Goal: Complete application form

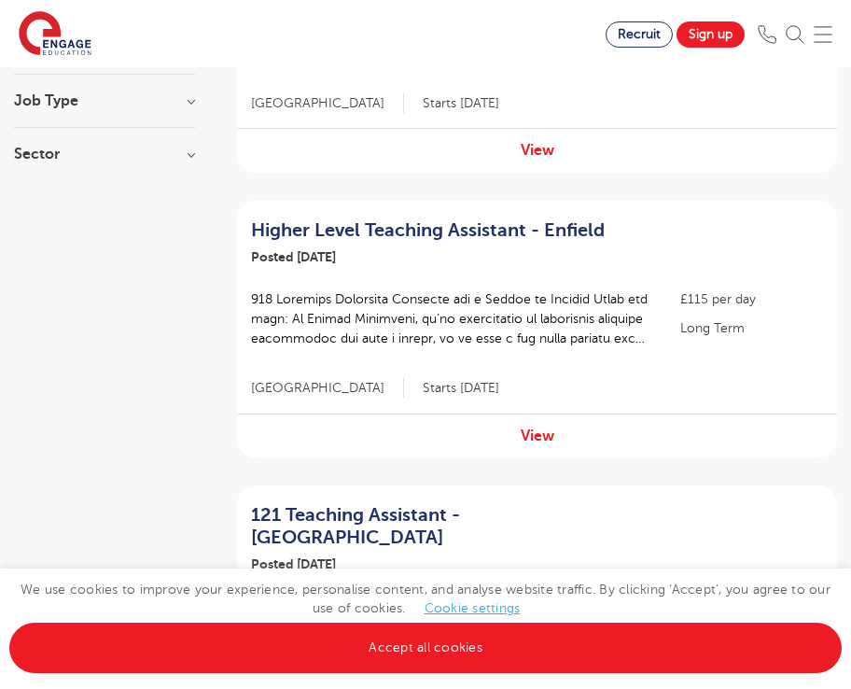
scroll to position [373, 0]
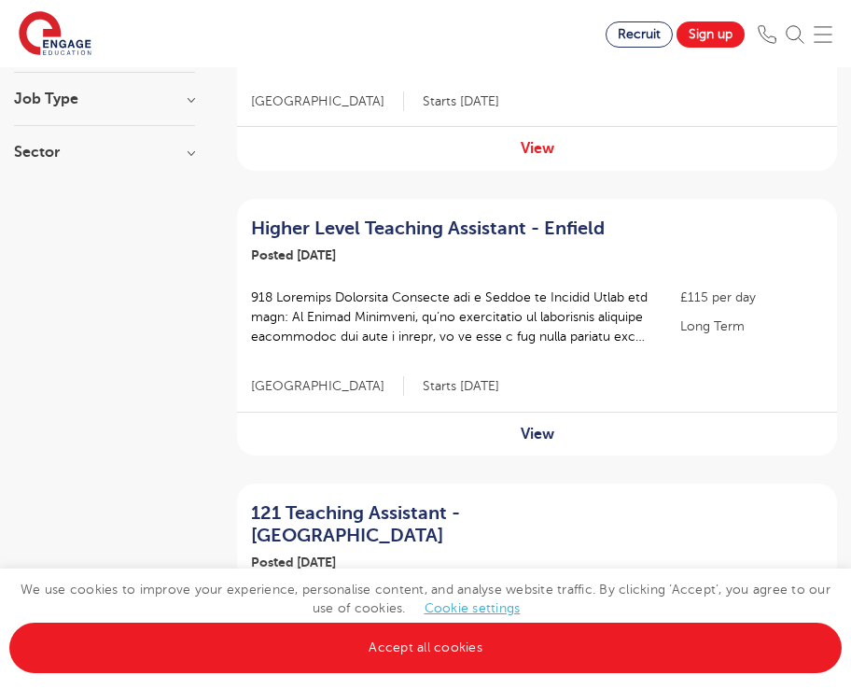
click at [533, 430] on link "View" at bounding box center [538, 434] width 34 height 17
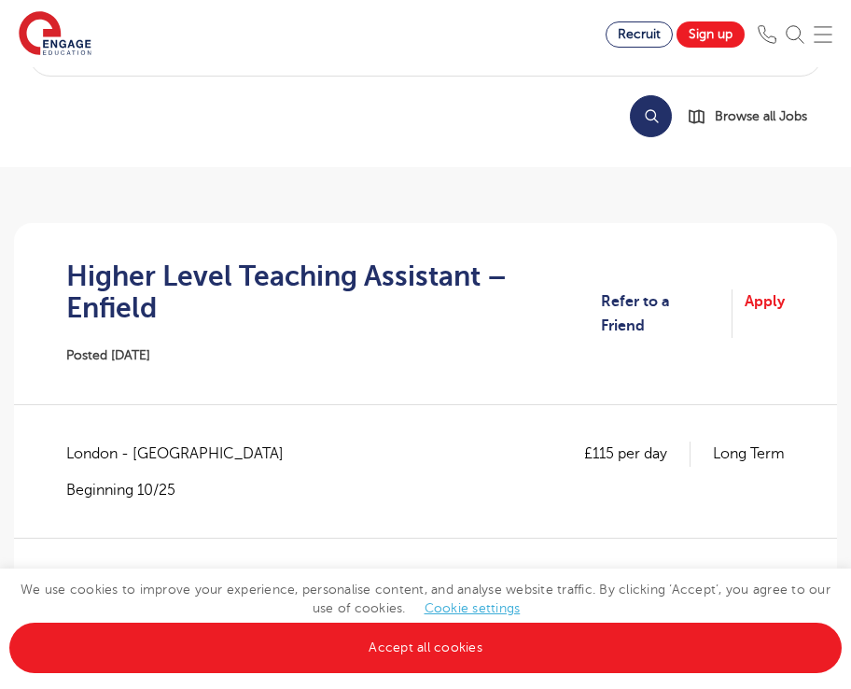
scroll to position [108, 0]
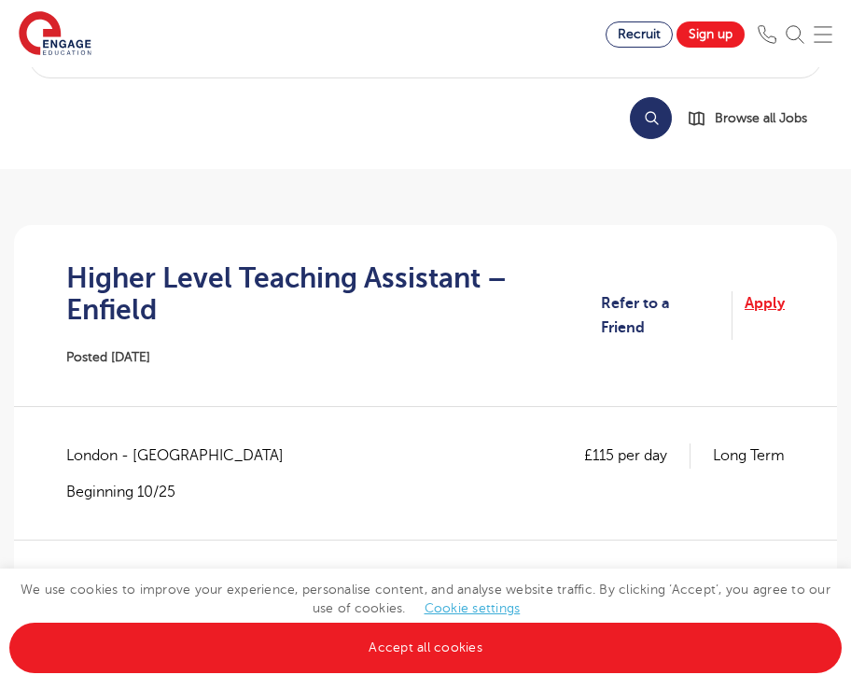
click at [757, 309] on link "Apply" at bounding box center [765, 315] width 40 height 49
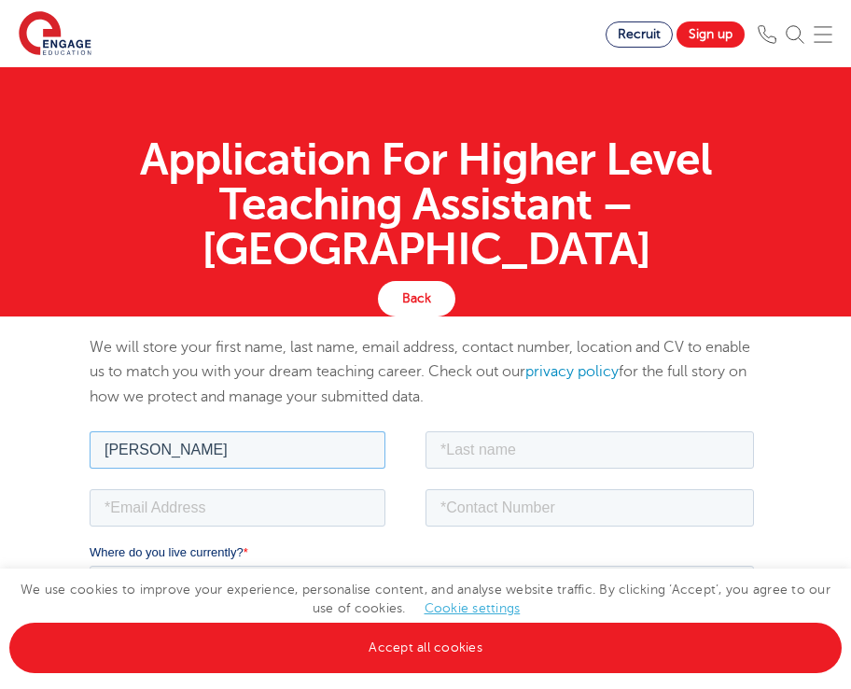
type input "Sacha"
type input "Davison"
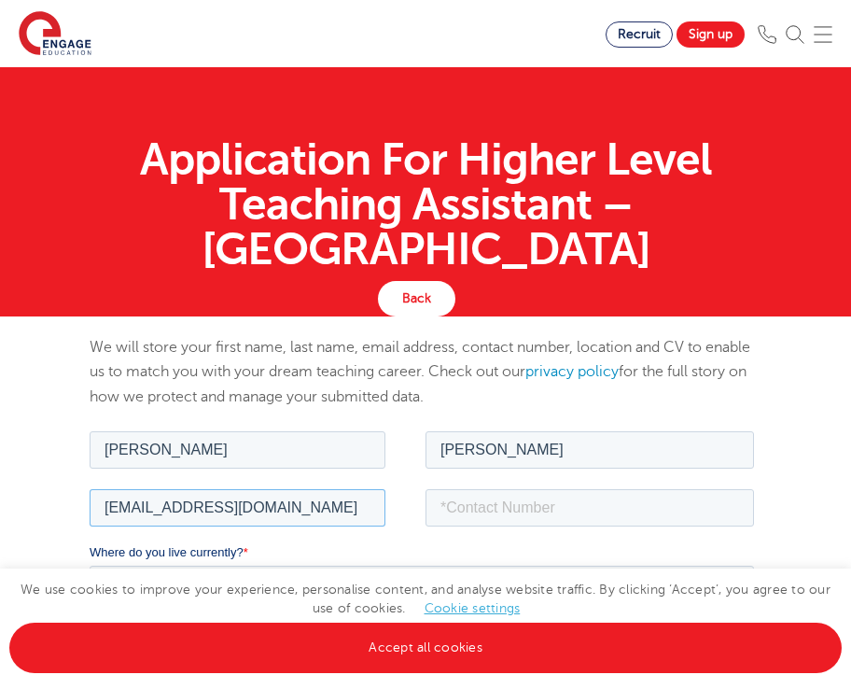
type input "sachadavison@gmail.com"
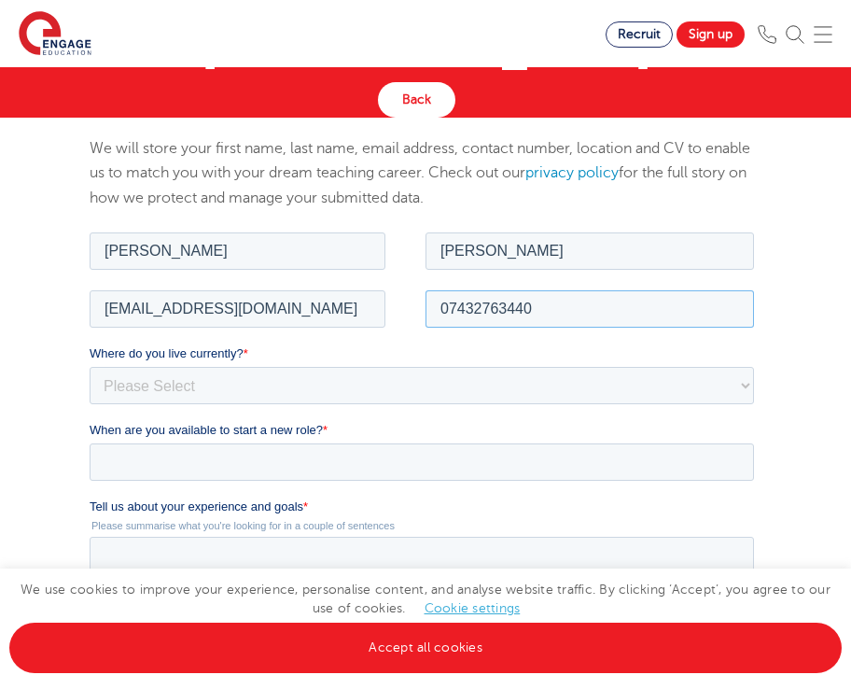
scroll to position [218, 0]
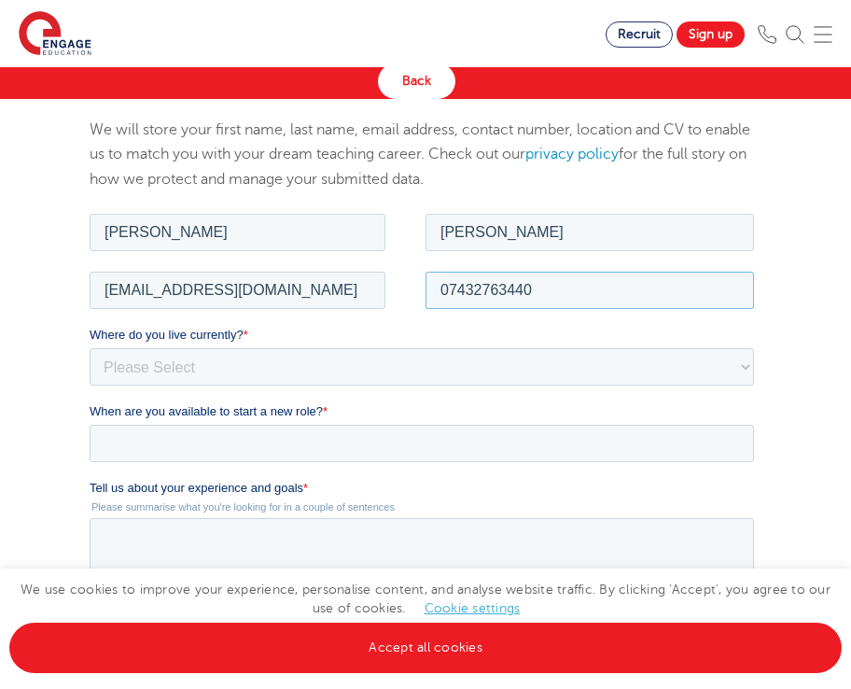
type input "07432763440"
select select "UK"
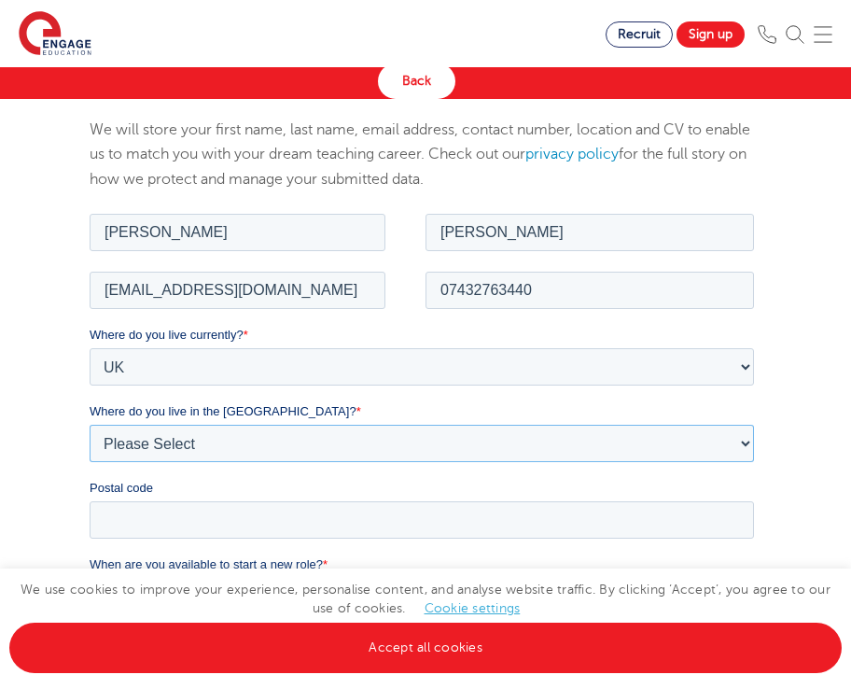
select select "[GEOGRAPHIC_DATA]"
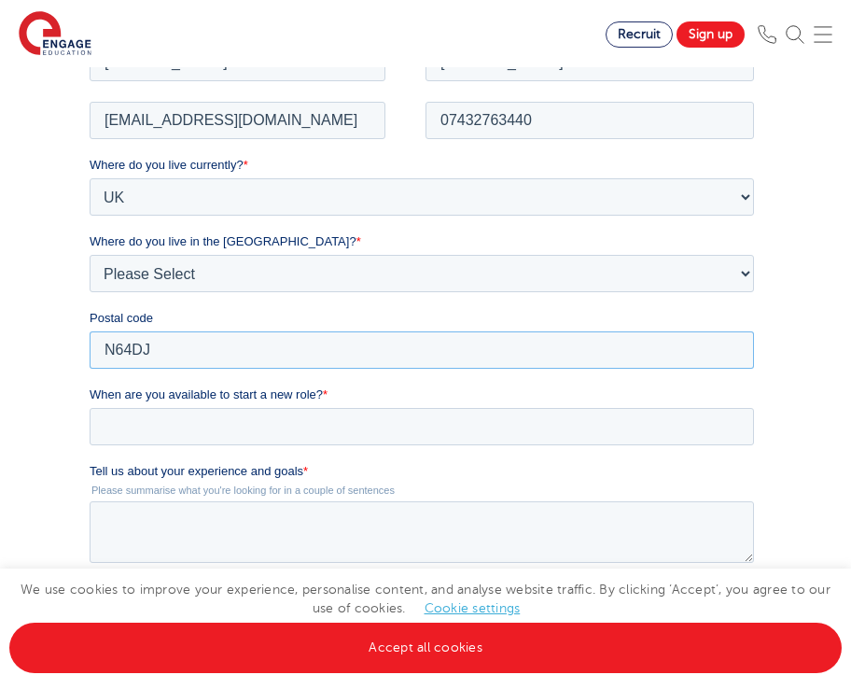
scroll to position [420, 0]
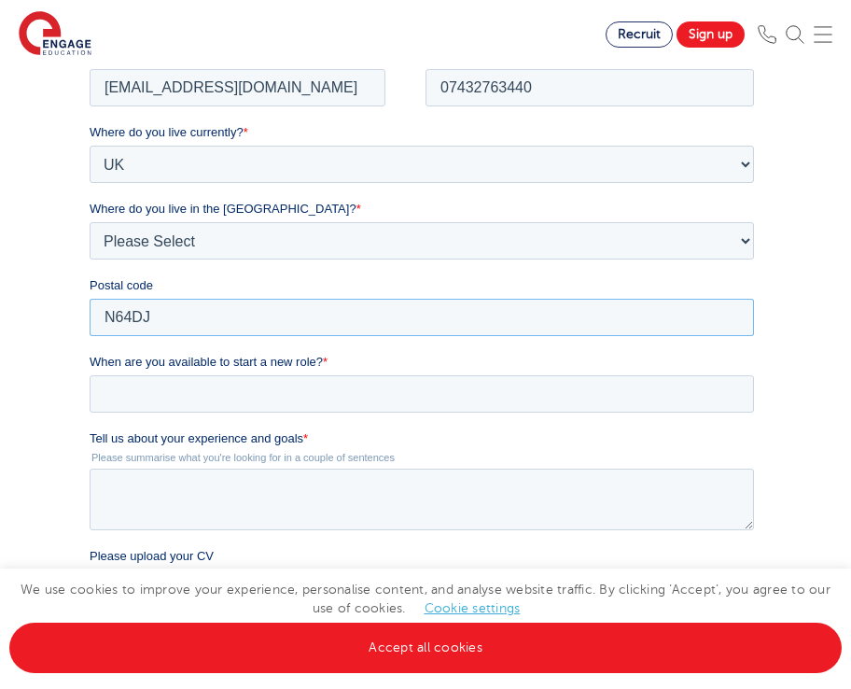
type input "N64DJ"
click at [215, 399] on input "When are you available to start a new role? *" at bounding box center [422, 392] width 665 height 37
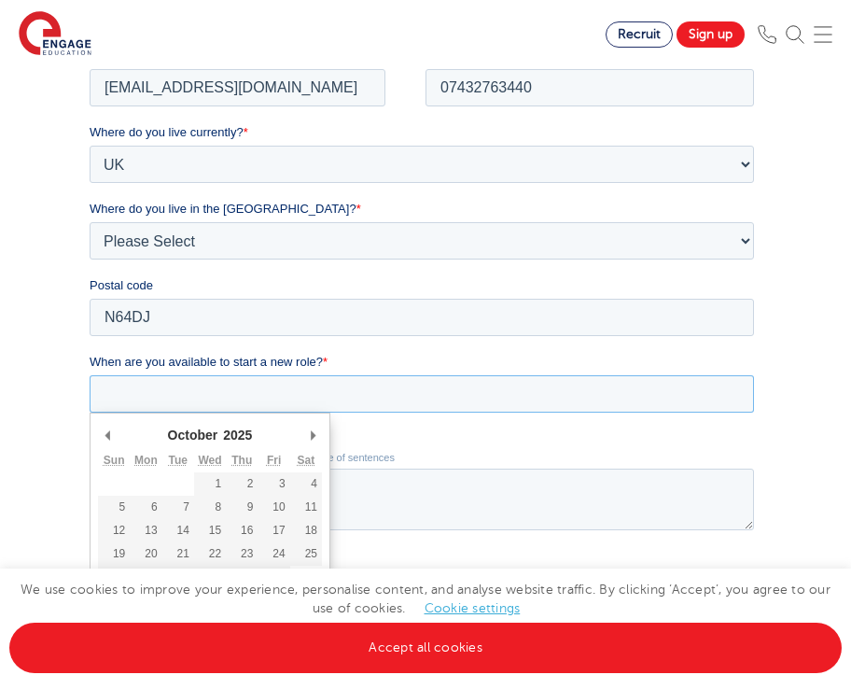
type div "2025-10-06"
type input "2025/10/06"
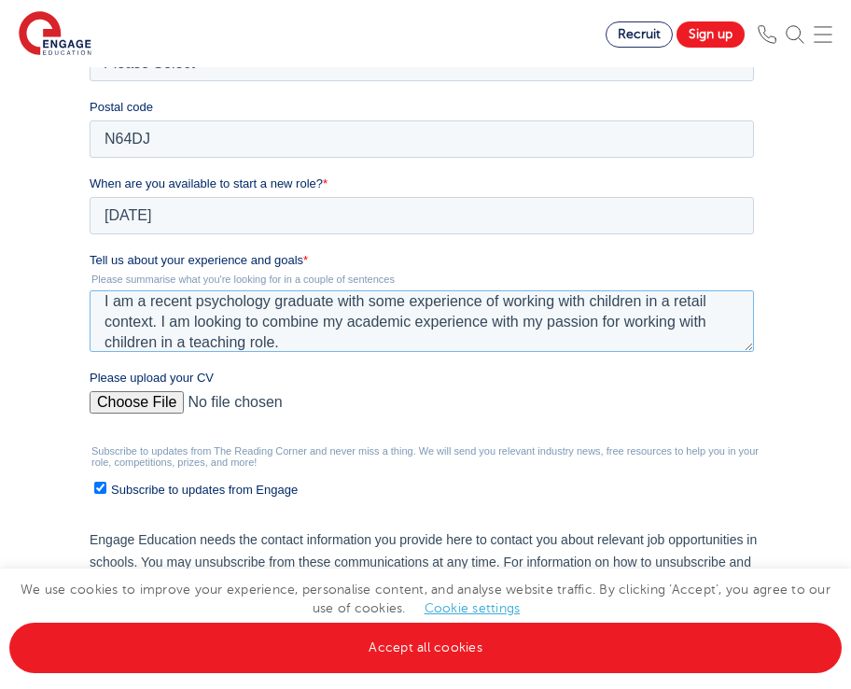
scroll to position [624, 0]
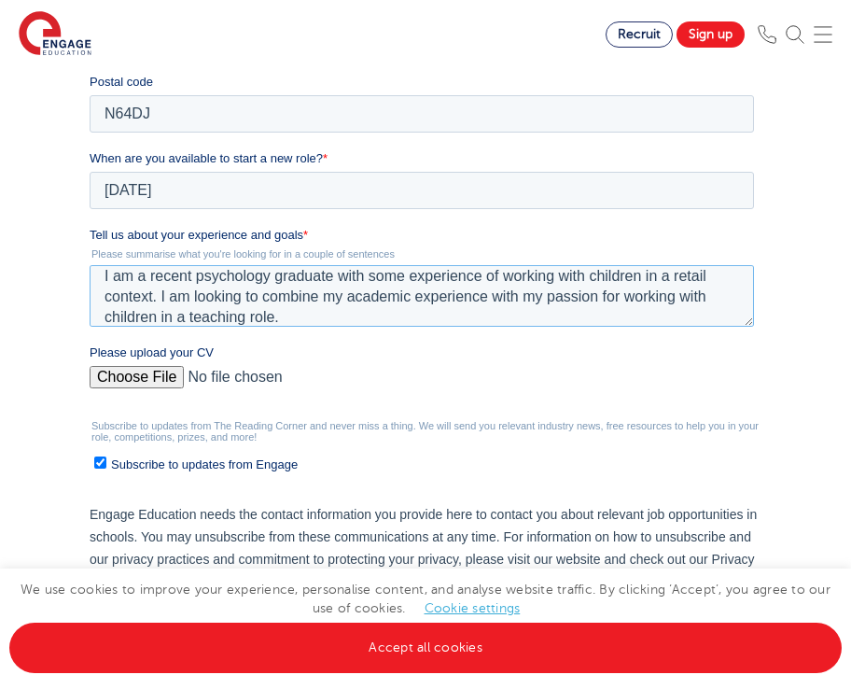
type textarea "I am a recent psychology graduate with some experience of working with children…"
click at [133, 370] on input "Please upload your CV" at bounding box center [422, 384] width 665 height 37
type input "C:\fakepath\Sacha Davison C-V.pdf"
click at [107, 461] on label "Subscribe to updates from Engage" at bounding box center [424, 464] width 660 height 20
click at [106, 461] on input "Subscribe to updates from Engage" at bounding box center [100, 462] width 12 height 12
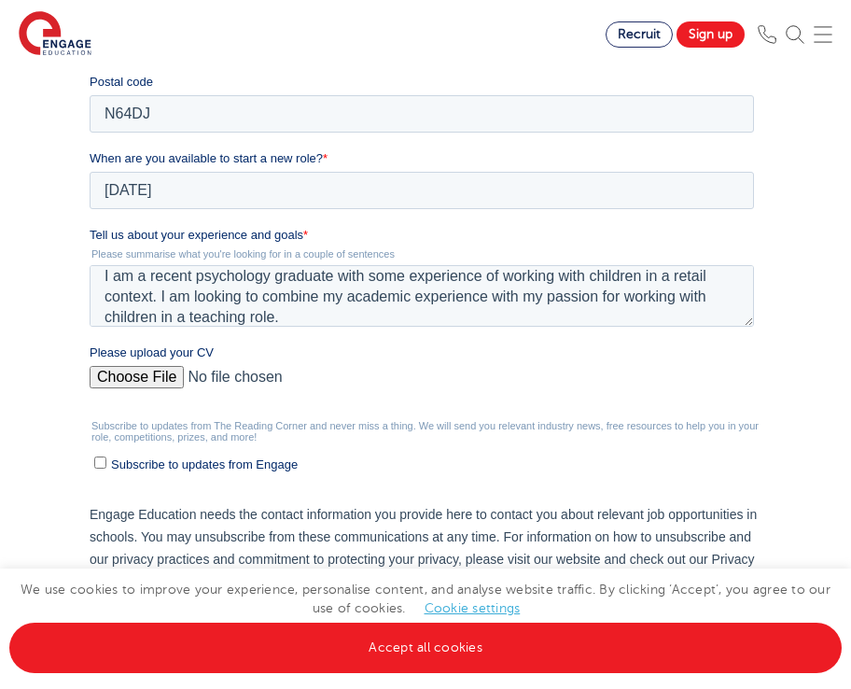
checkbox input "false"
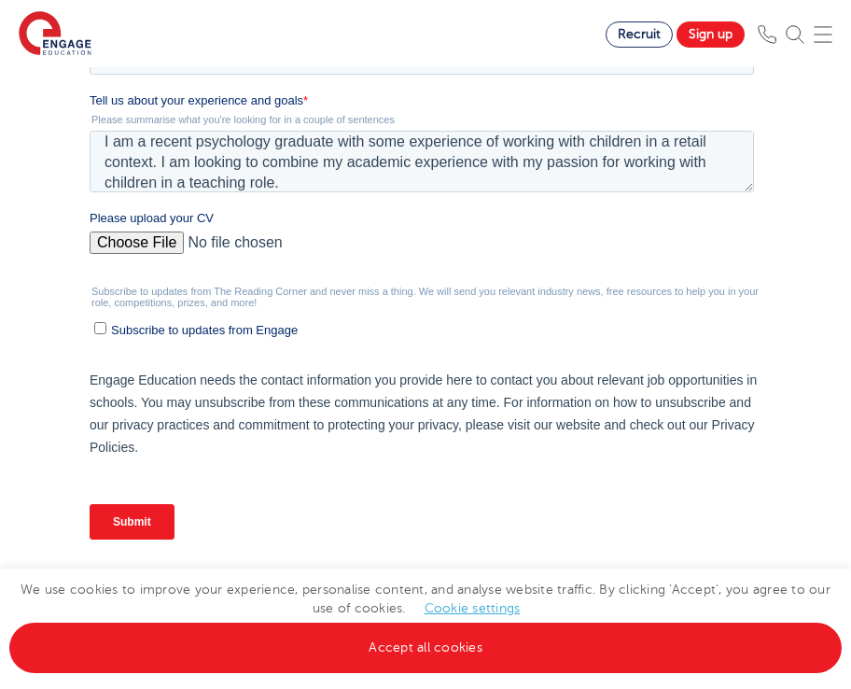
scroll to position [765, 0]
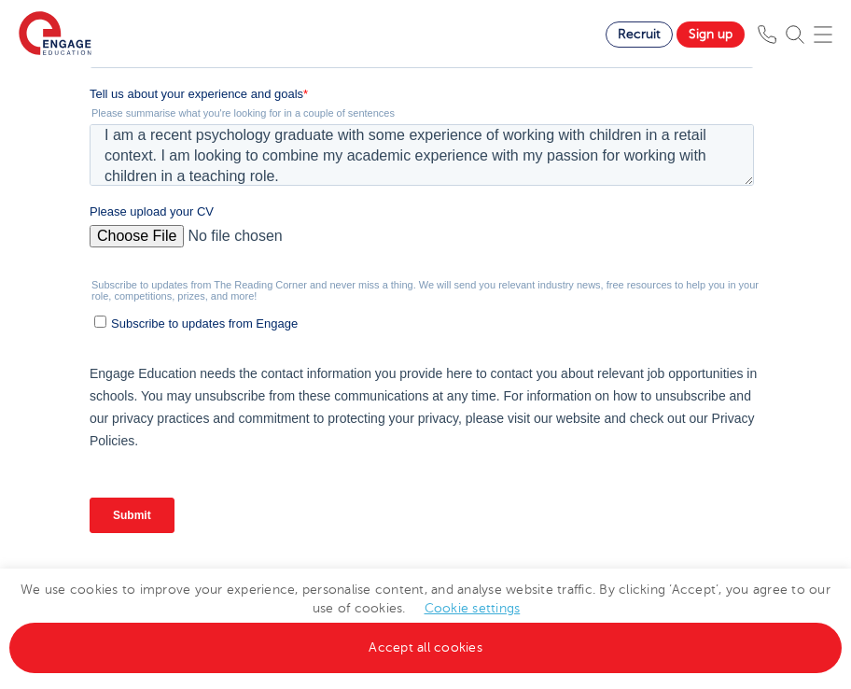
click at [136, 513] on input "Submit" at bounding box center [132, 515] width 85 height 35
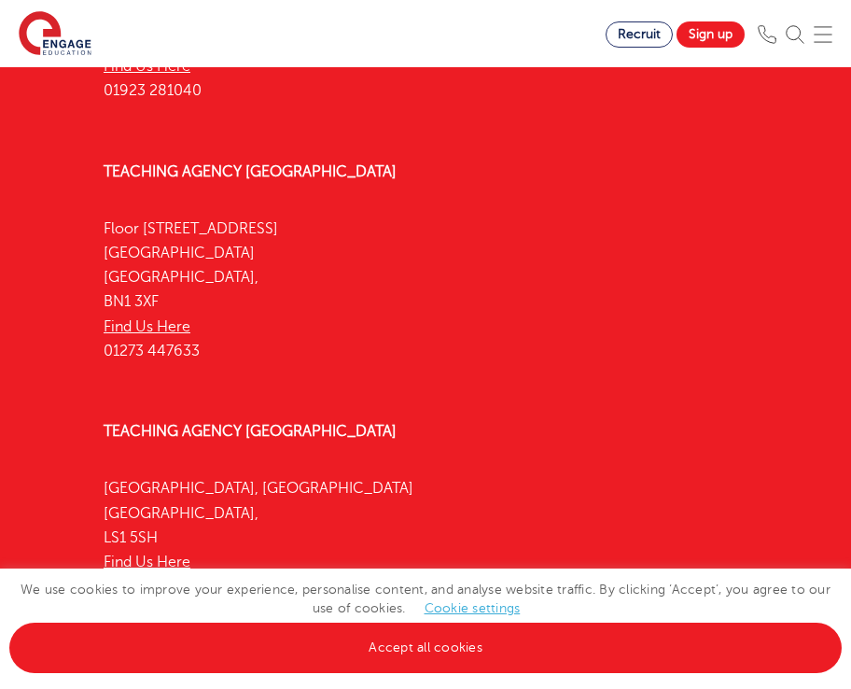
scroll to position [738, 0]
